Goal: Task Accomplishment & Management: Use online tool/utility

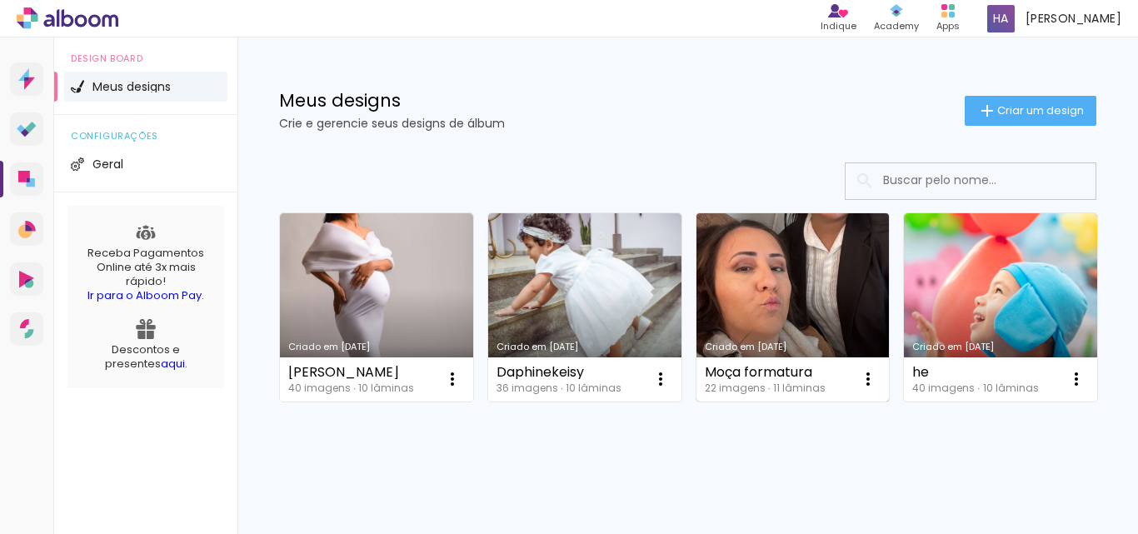
click at [826, 300] on link "Criado em 14/08/25" at bounding box center [793, 307] width 193 height 188
